Goal: Navigation & Orientation: Find specific page/section

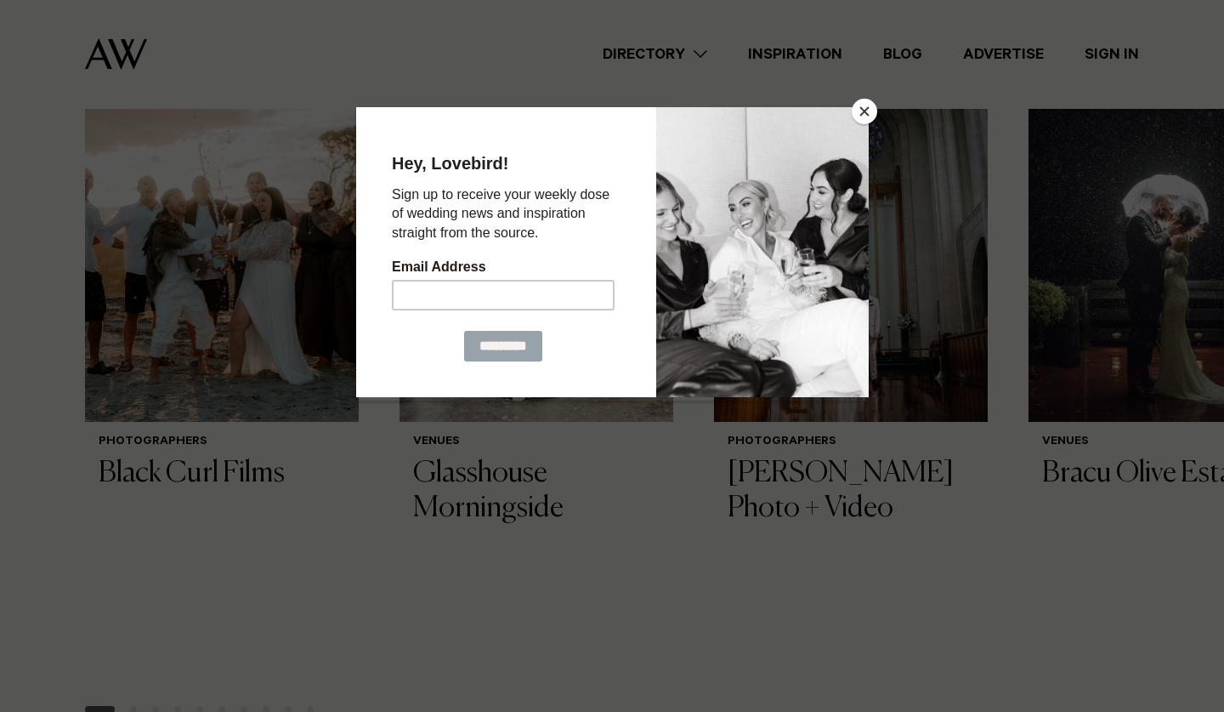
click at [871, 111] on button "Close" at bounding box center [865, 112] width 26 height 26
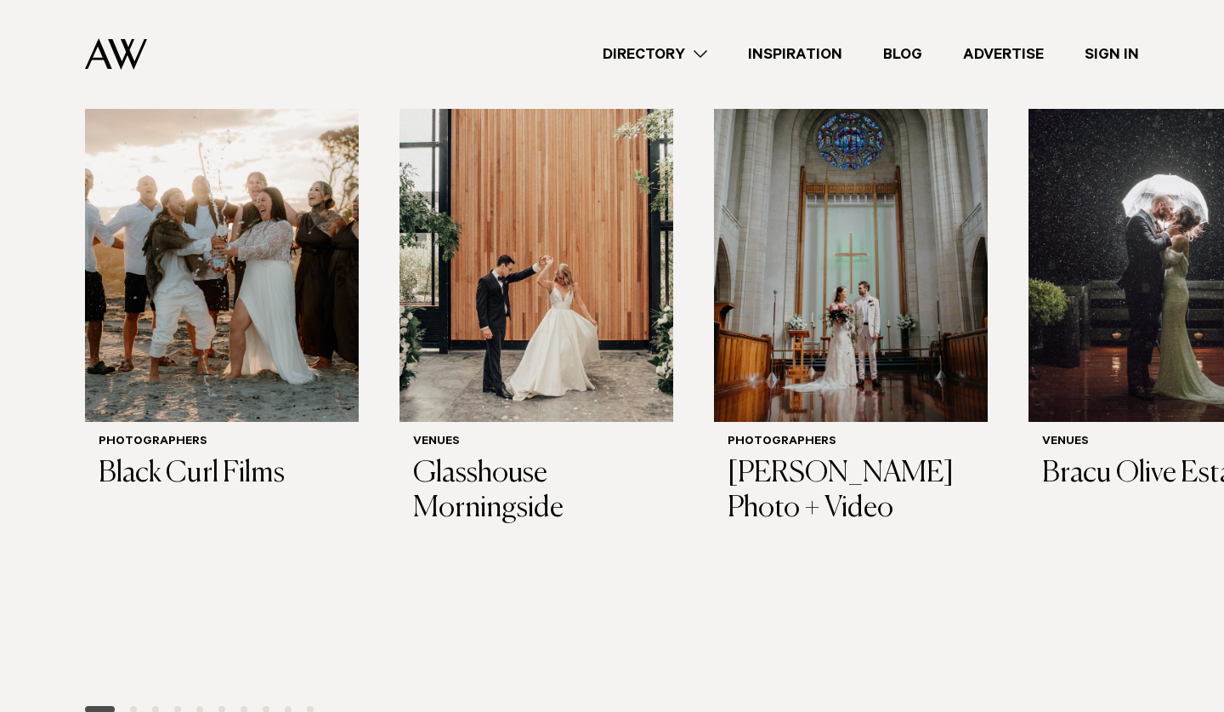
click at [133, 706] on span "Go to slide 2" at bounding box center [133, 709] width 7 height 7
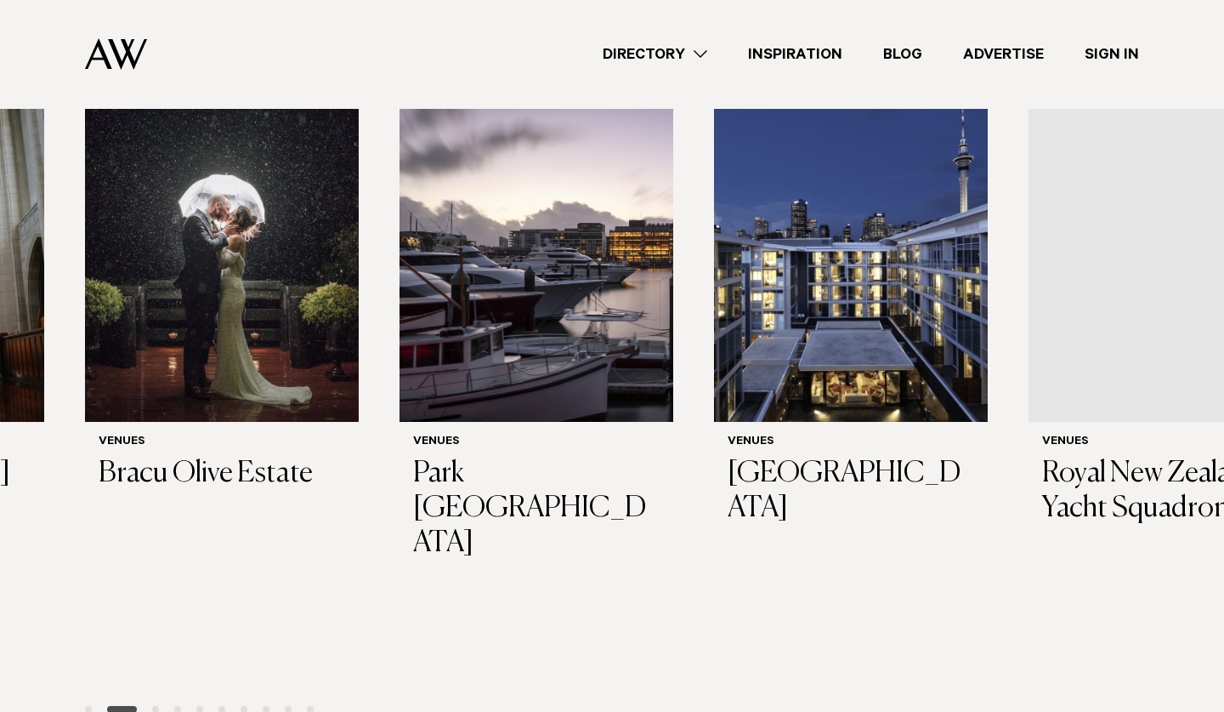
click at [155, 706] on span "Go to slide 3" at bounding box center [155, 709] width 7 height 7
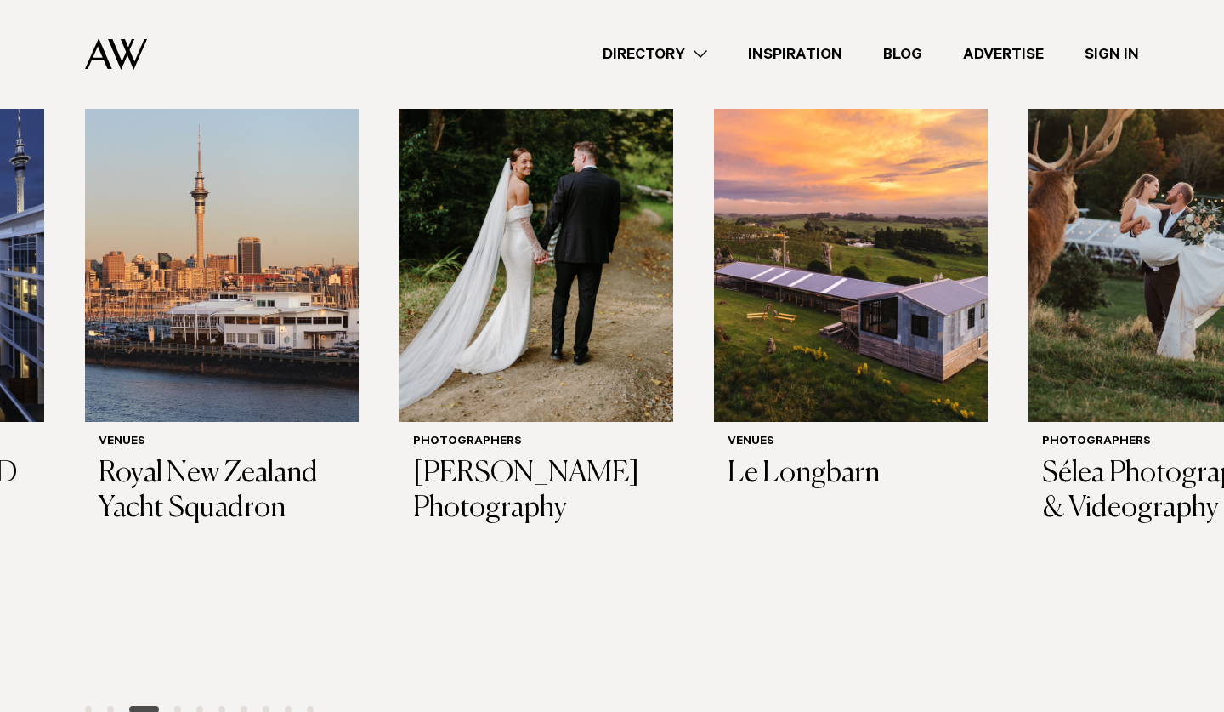
click at [177, 706] on span "Go to slide 4" at bounding box center [177, 709] width 7 height 7
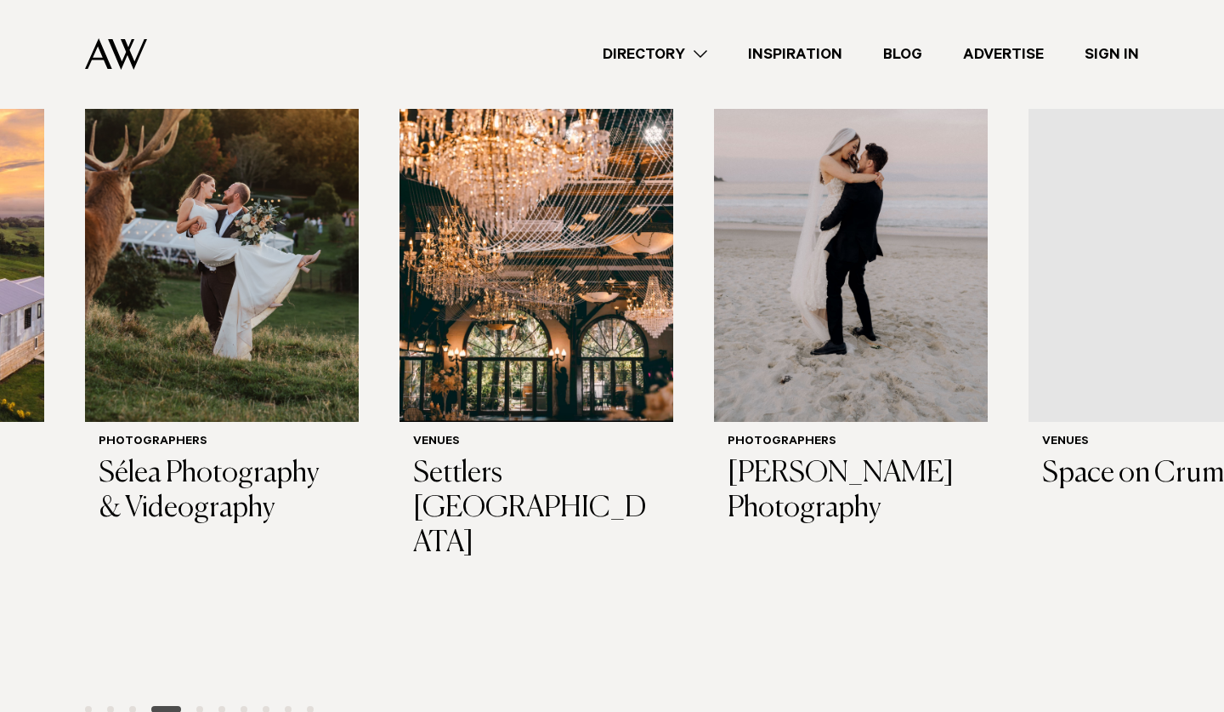
click at [200, 706] on span "Go to slide 5" at bounding box center [199, 709] width 7 height 7
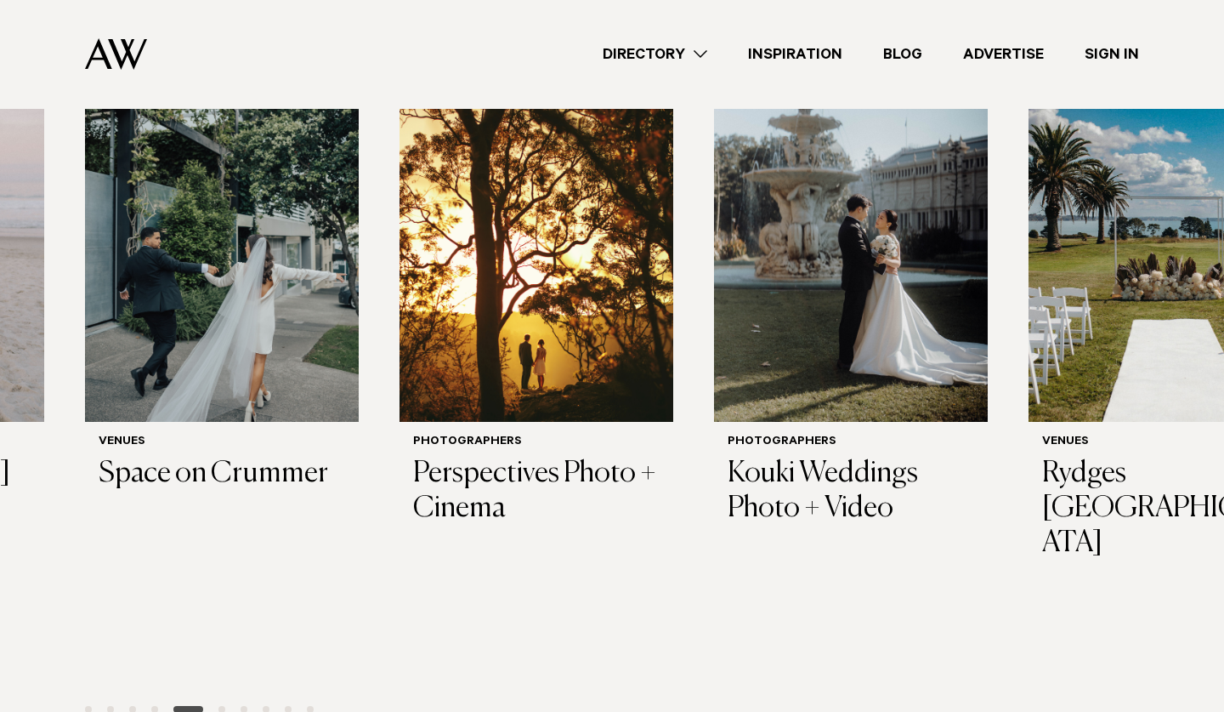
click at [220, 706] on span "Go to slide 6" at bounding box center [222, 709] width 7 height 7
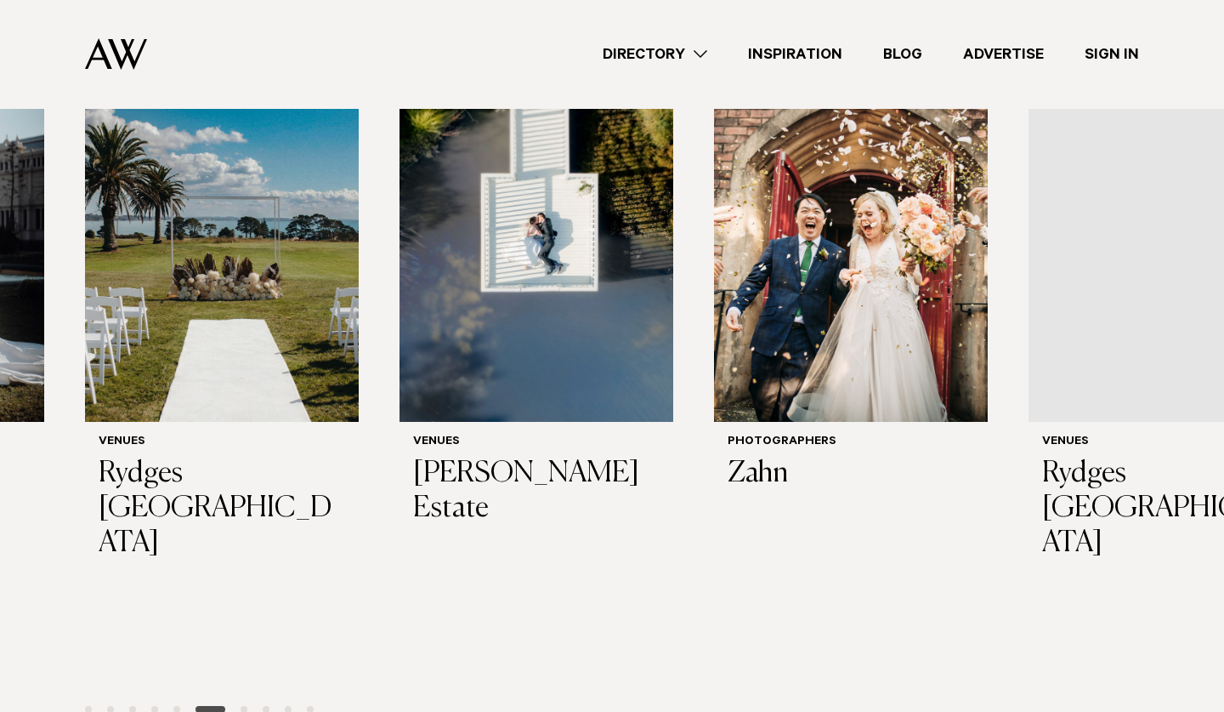
click at [247, 706] on span "Go to slide 7" at bounding box center [244, 709] width 7 height 7
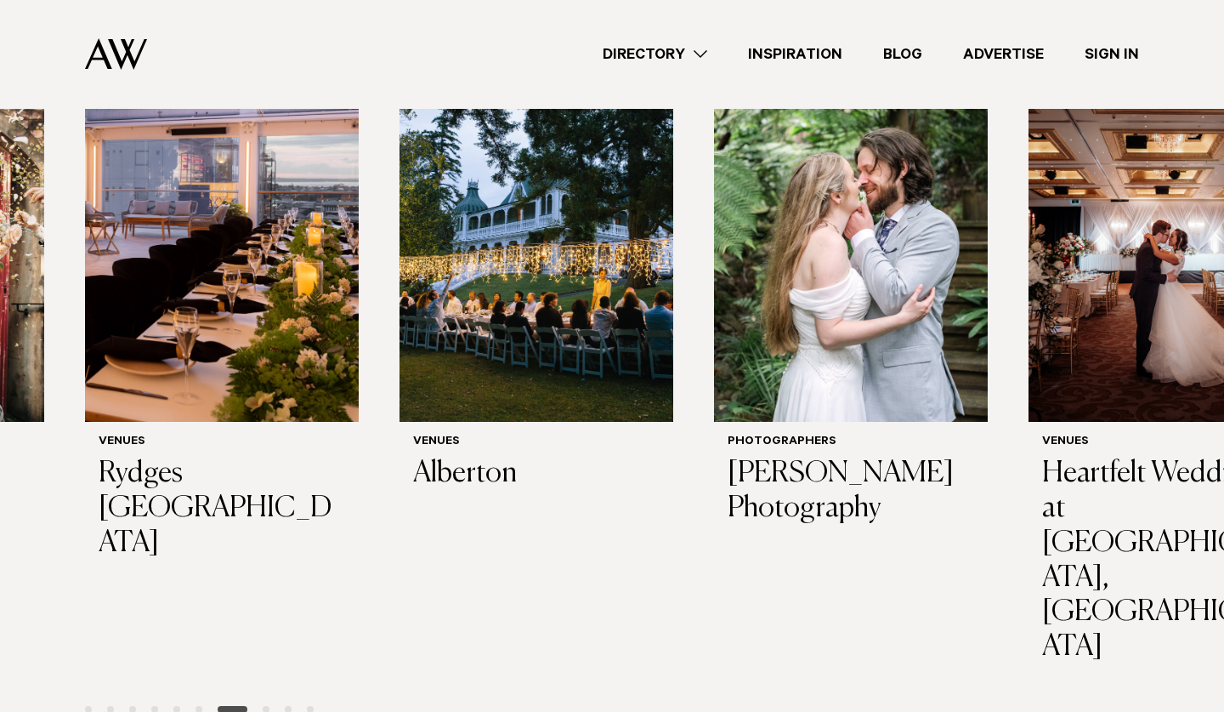
click at [267, 706] on span "Go to slide 8" at bounding box center [266, 709] width 7 height 7
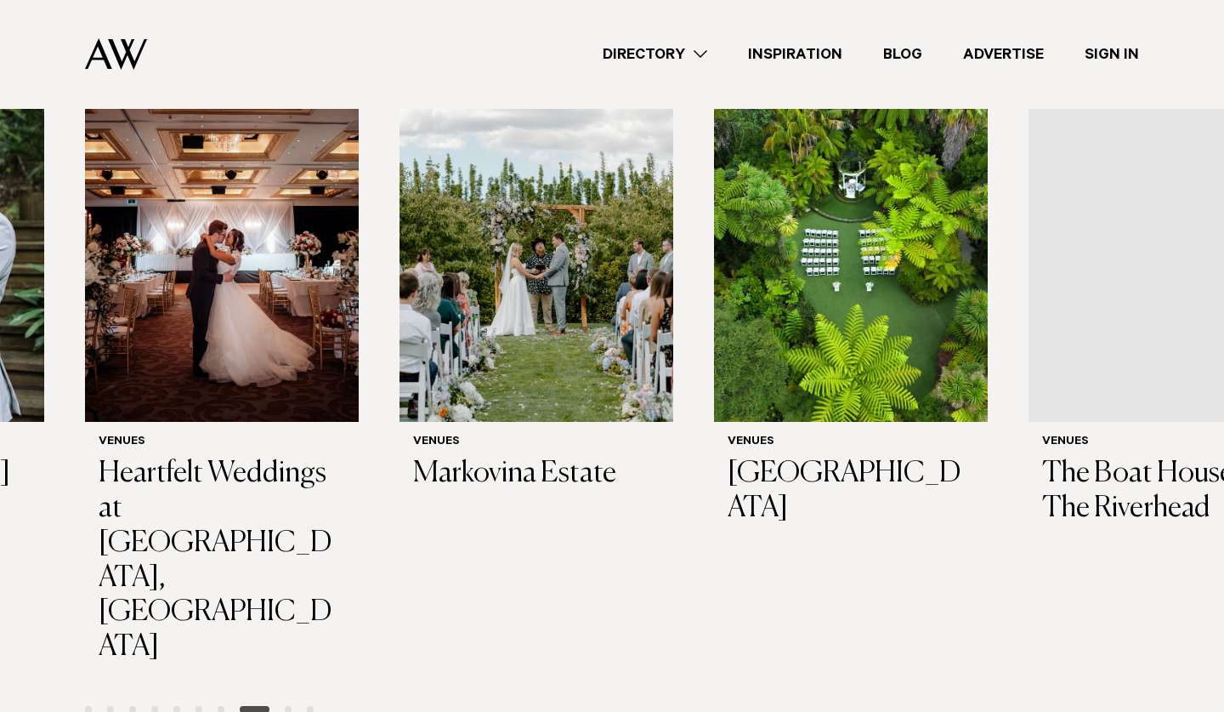
click at [288, 706] on span "Go to slide 9" at bounding box center [288, 709] width 7 height 7
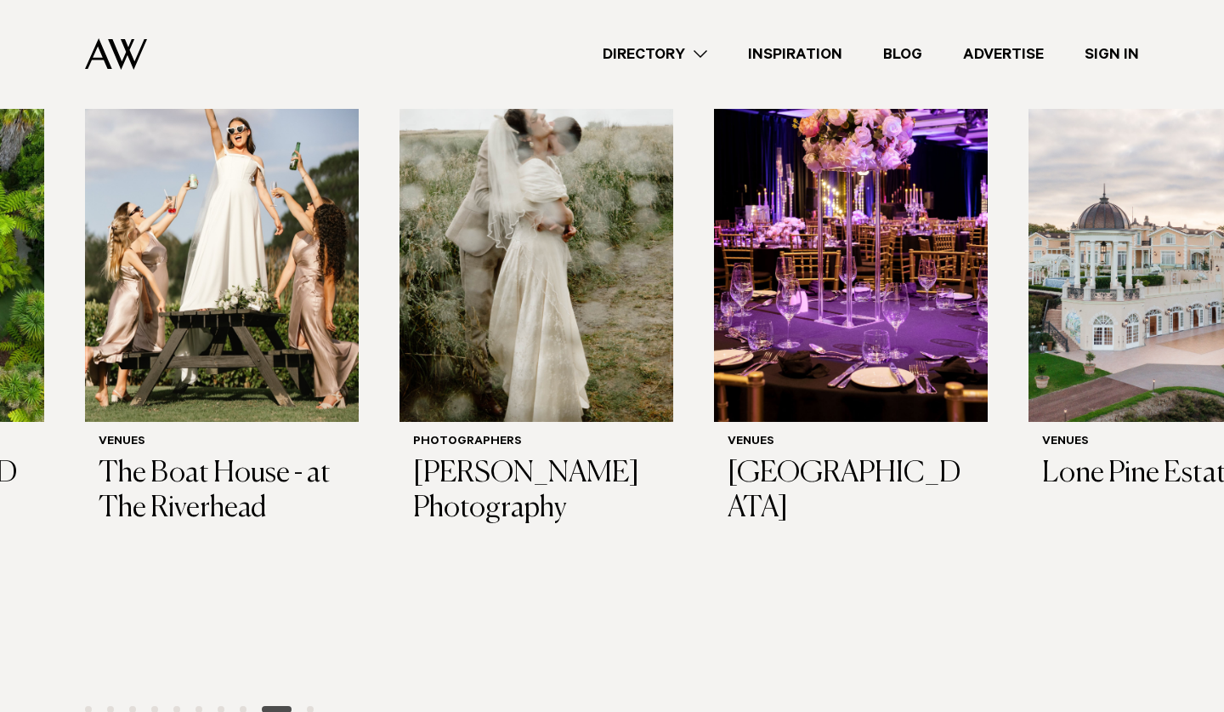
click at [313, 706] on span "Go to slide 10" at bounding box center [310, 709] width 7 height 7
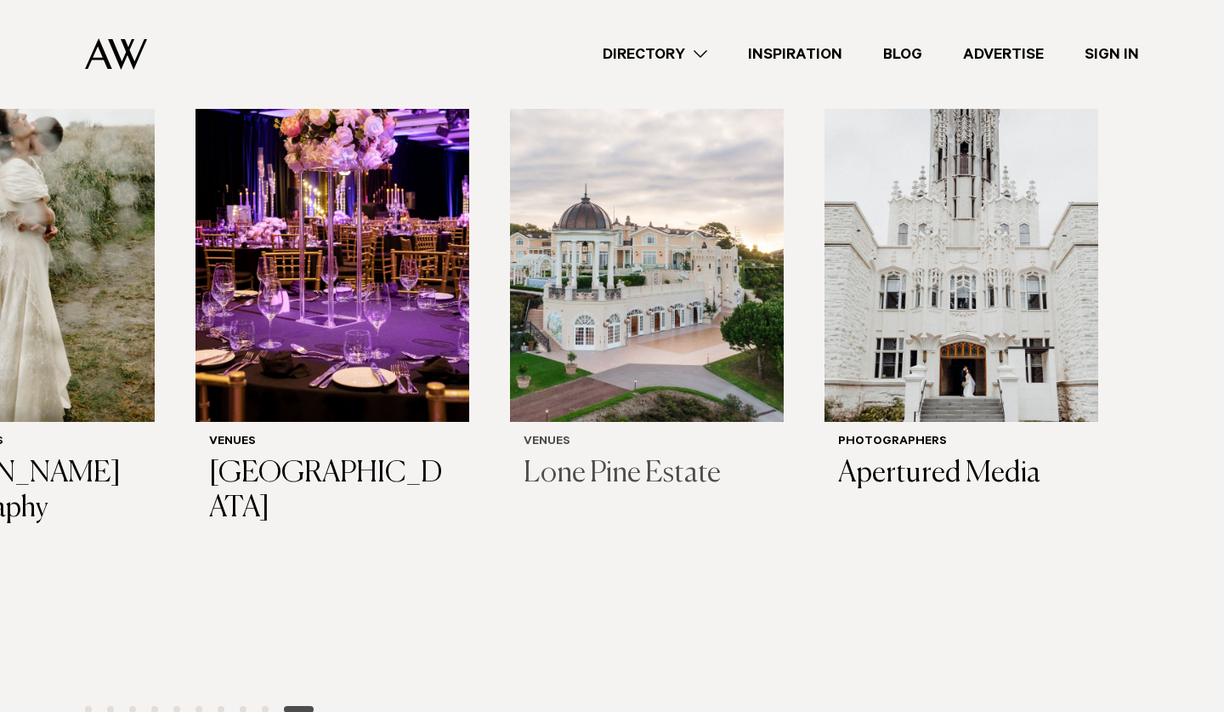
click at [669, 260] on img "28 / 29" at bounding box center [647, 237] width 274 height 367
click at [321, 699] on div at bounding box center [612, 709] width 1070 height 20
click at [88, 706] on span "Go to slide 1" at bounding box center [88, 709] width 7 height 7
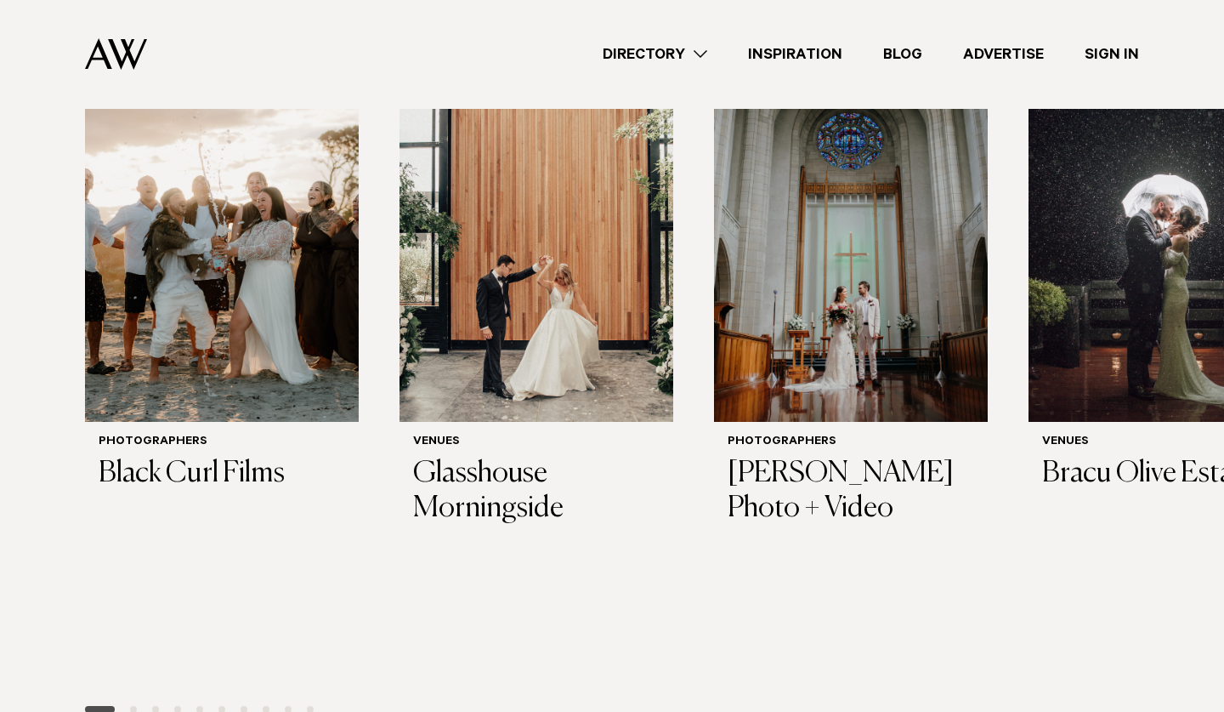
click at [136, 706] on span "Go to slide 2" at bounding box center [133, 709] width 7 height 7
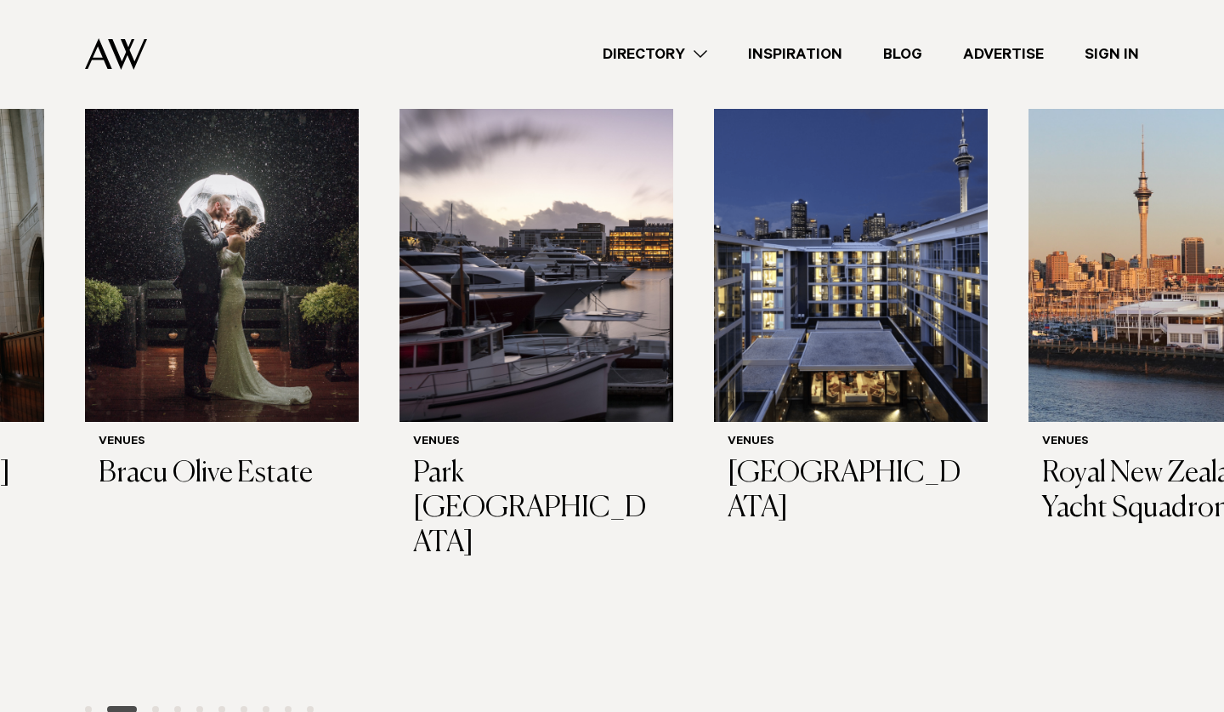
click at [156, 699] on div at bounding box center [612, 709] width 1070 height 20
click at [156, 706] on span "Go to slide 3" at bounding box center [155, 709] width 7 height 7
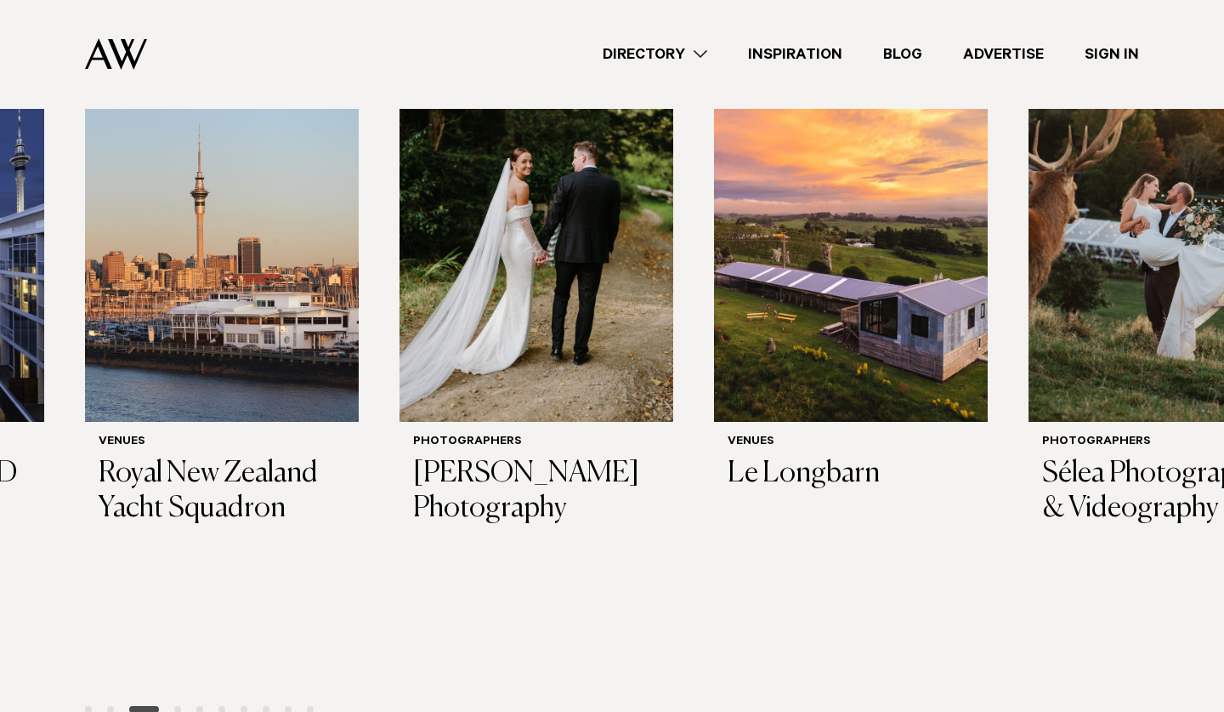
click at [181, 699] on div at bounding box center [612, 709] width 1070 height 20
click at [179, 706] on span "Go to slide 4" at bounding box center [177, 709] width 7 height 7
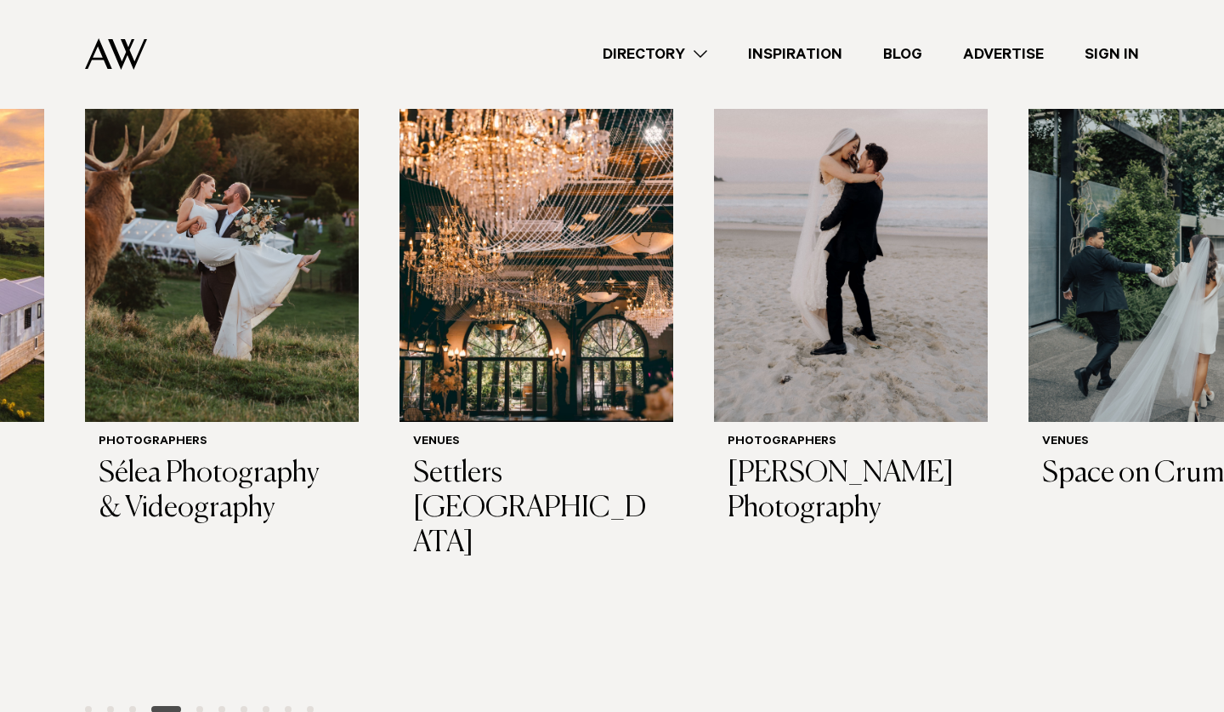
click at [199, 706] on span "Go to slide 5" at bounding box center [199, 709] width 7 height 7
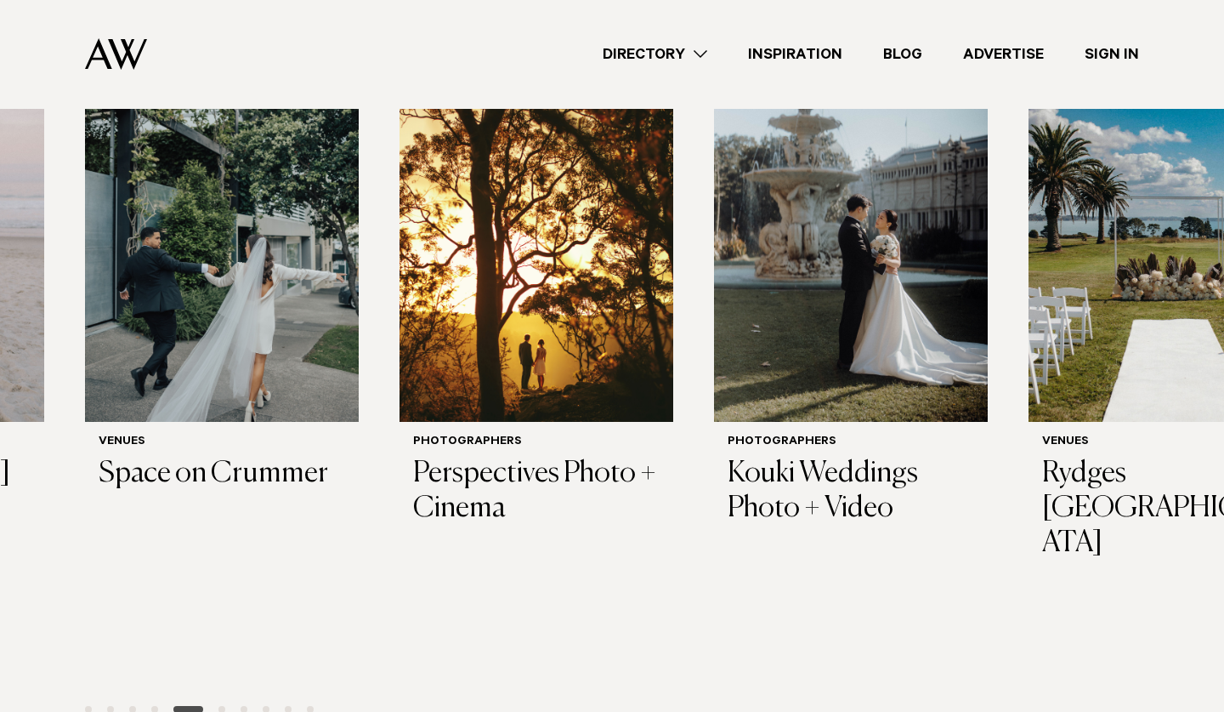
click at [223, 706] on span "Go to slide 6" at bounding box center [222, 709] width 7 height 7
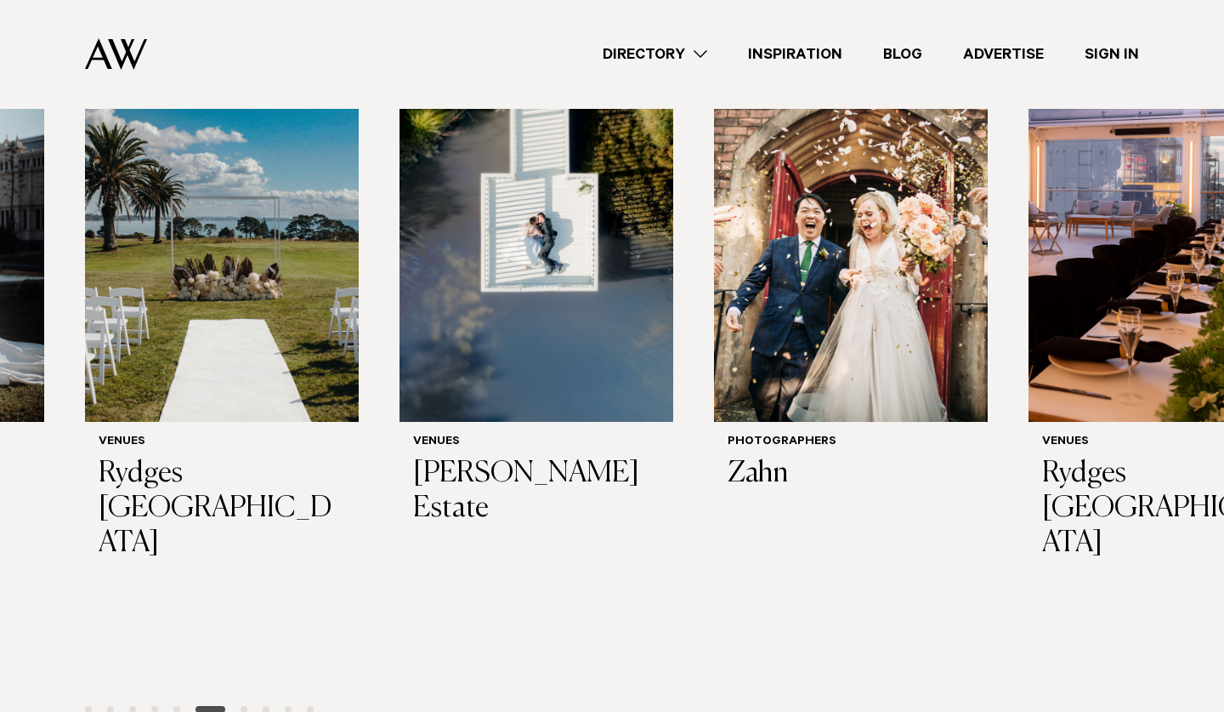
click at [243, 706] on span "Go to slide 7" at bounding box center [244, 709] width 7 height 7
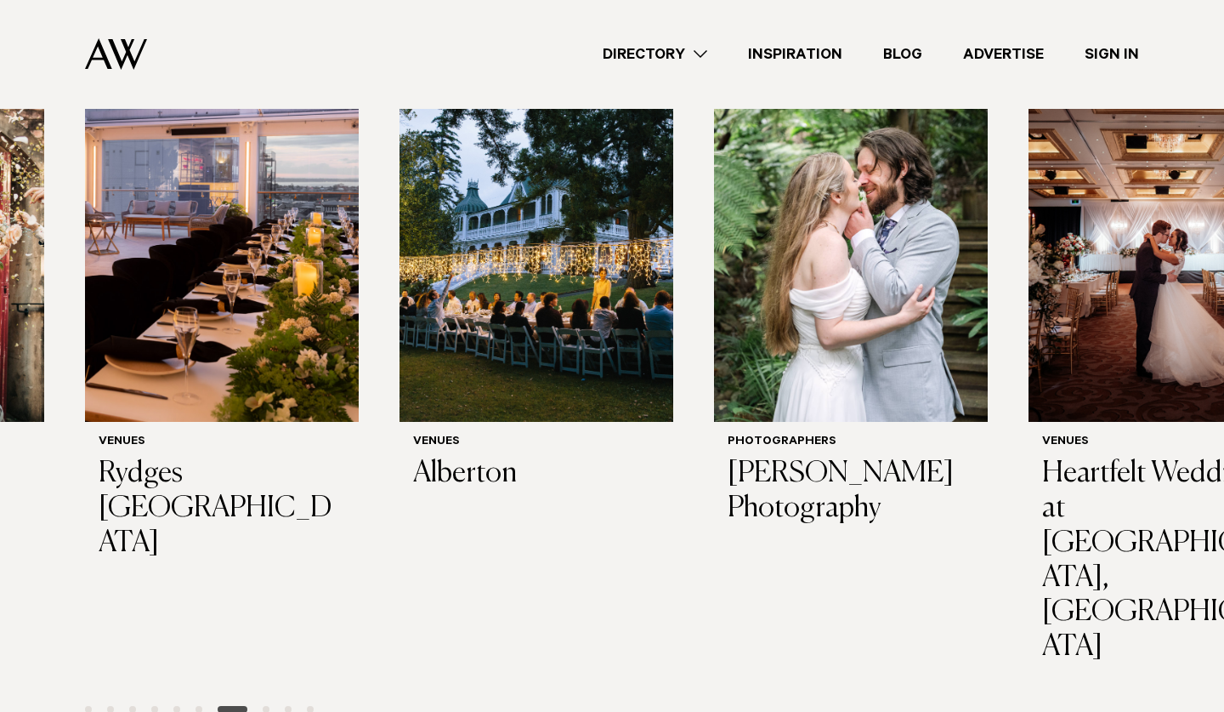
click at [268, 706] on span "Go to slide 8" at bounding box center [266, 709] width 7 height 7
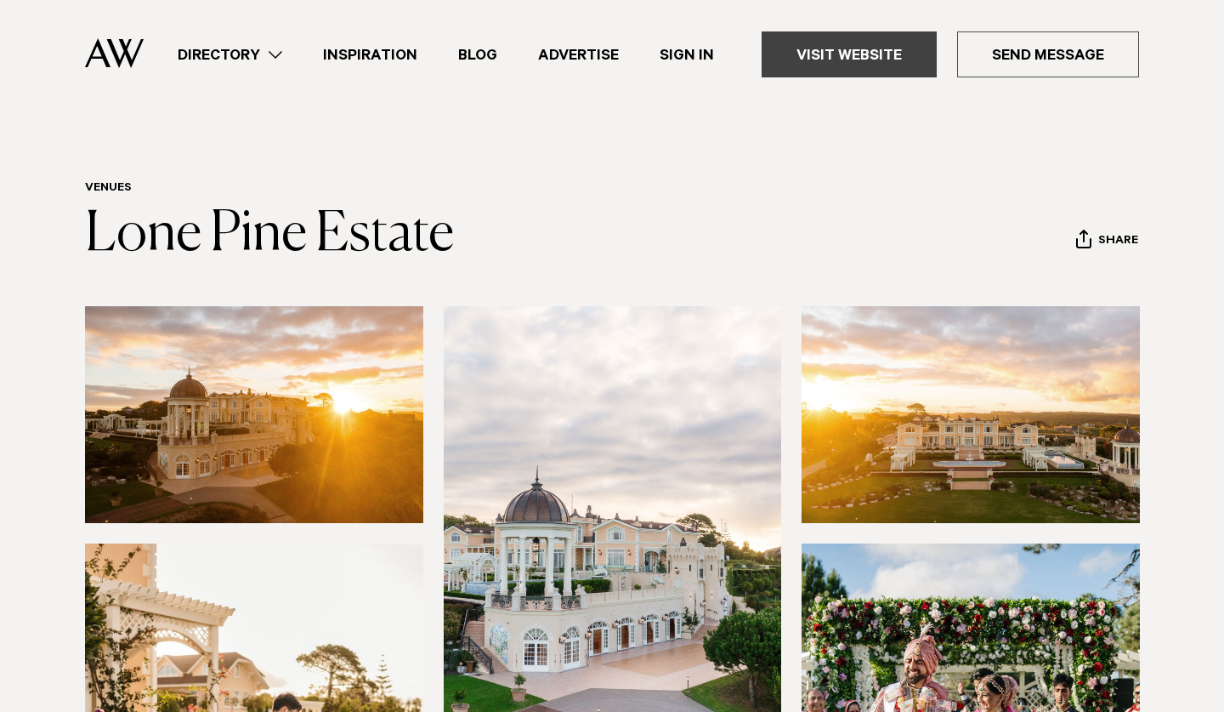
click at [895, 49] on link "Visit Website" at bounding box center [849, 54] width 175 height 46
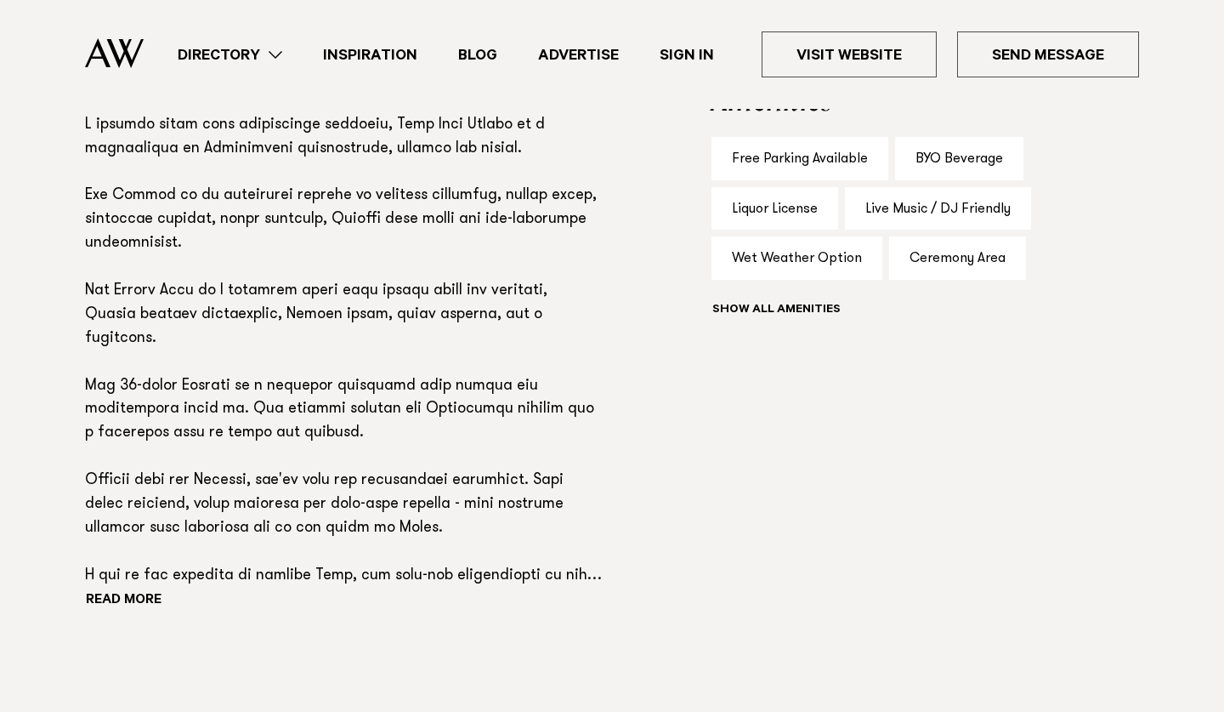
scroll to position [1119, 0]
